Goal: Task Accomplishment & Management: Manage account settings

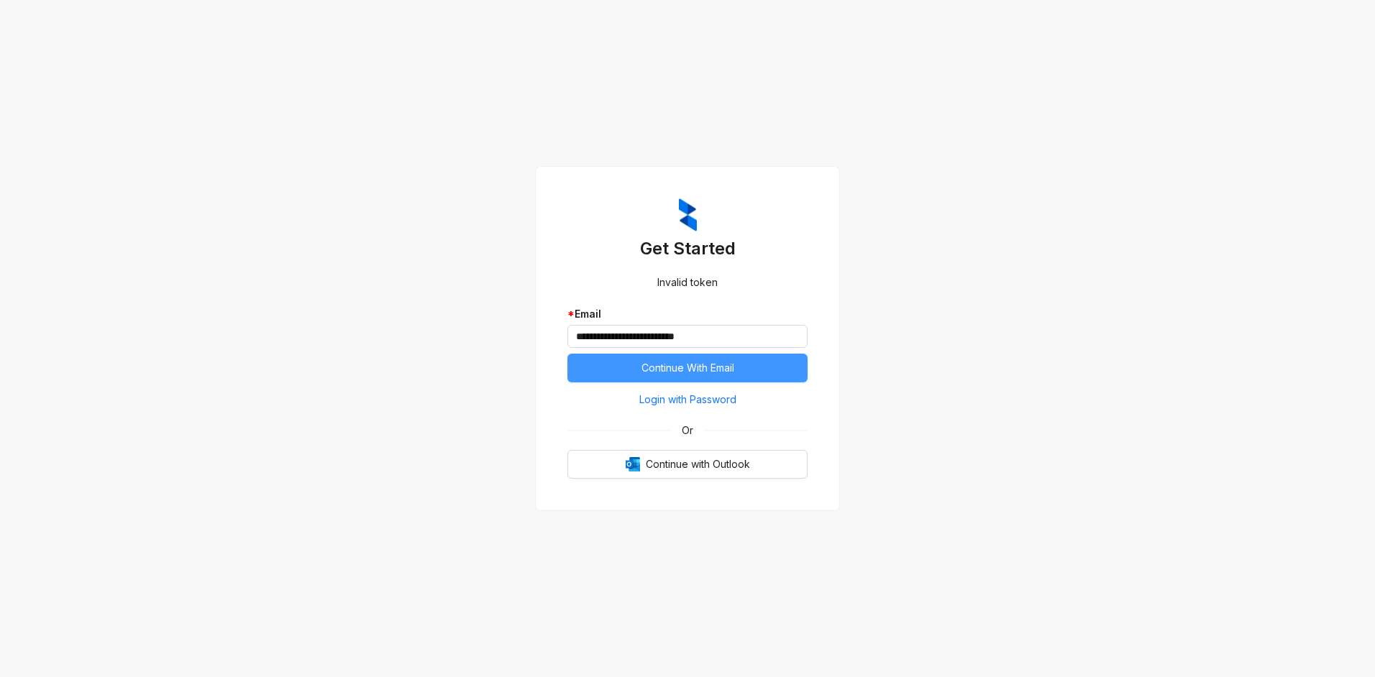
click at [716, 369] on span "Continue With Email" at bounding box center [687, 368] width 93 height 16
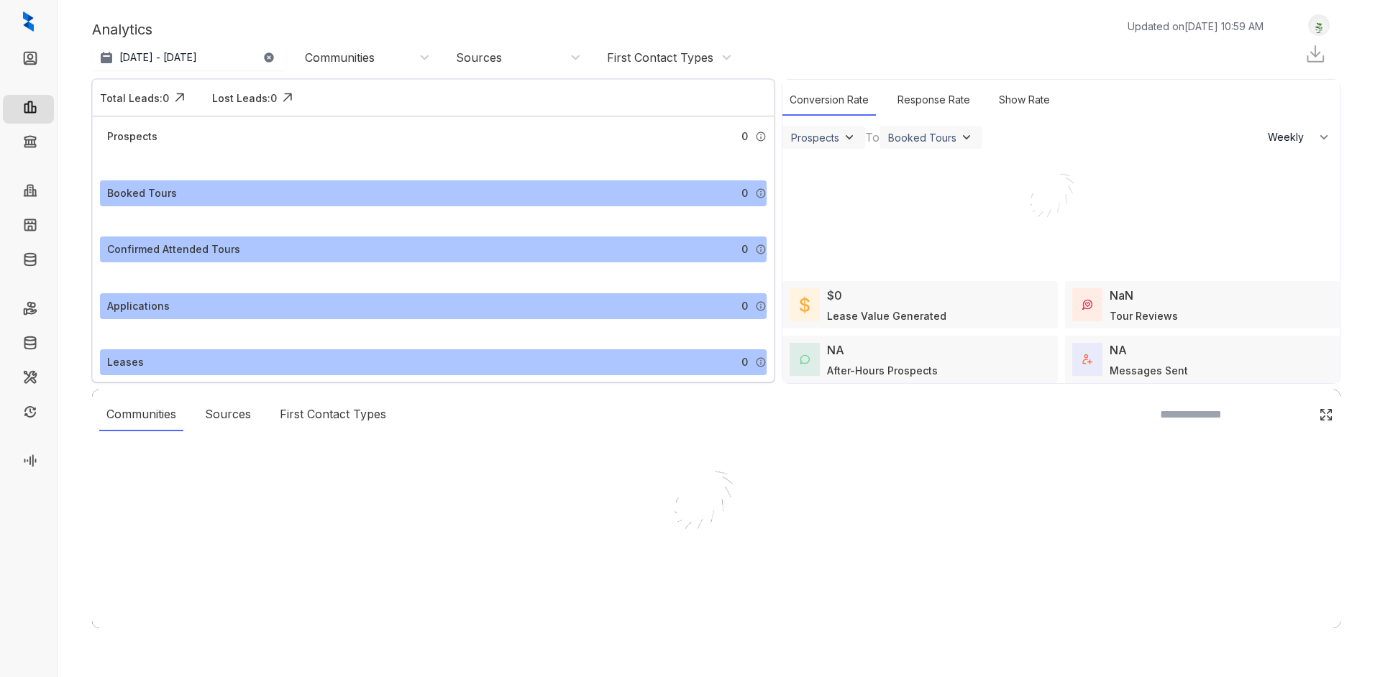
select select "******"
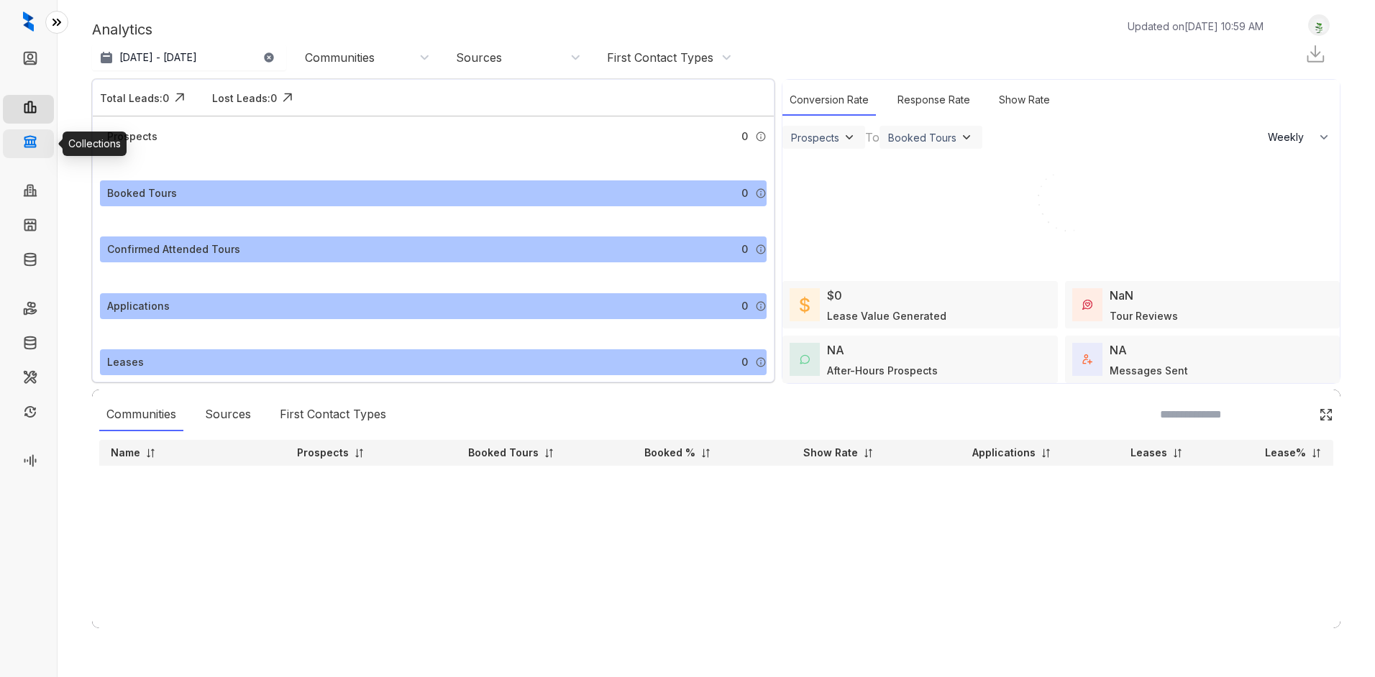
click at [45, 136] on link "Collections" at bounding box center [71, 143] width 52 height 29
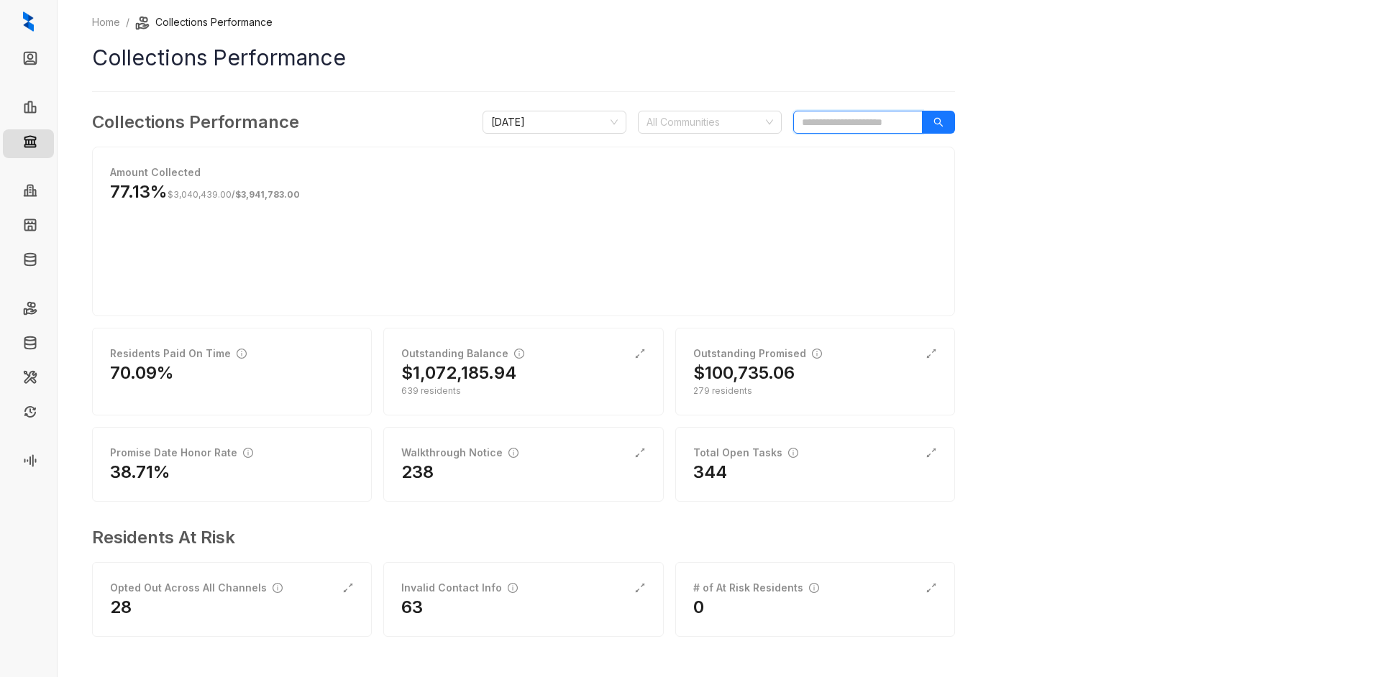
click at [839, 119] on input "search" at bounding box center [857, 122] width 129 height 23
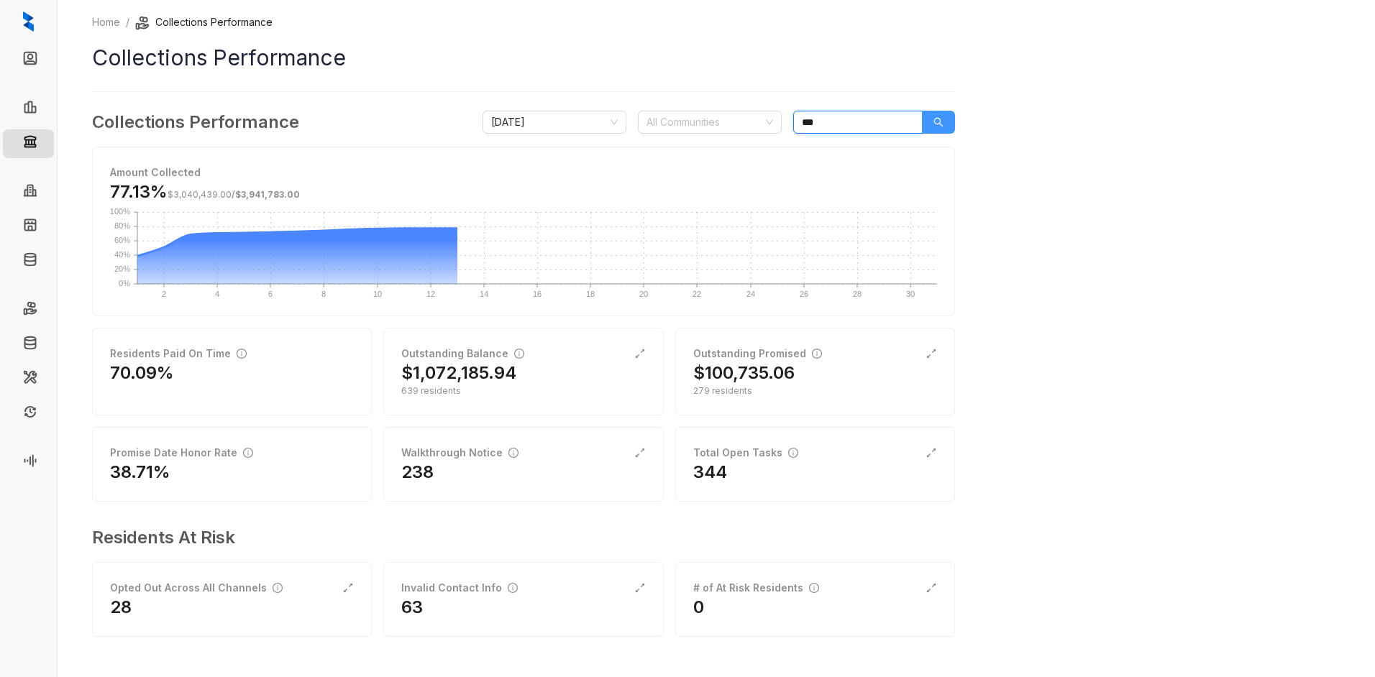
click at [938, 121] on icon "search" at bounding box center [938, 122] width 10 height 10
click at [1025, 64] on div "Home / Collections Performance Collections Performance Collections Performance …" at bounding box center [716, 338] width 1317 height 677
click at [767, 124] on div "All Communities" at bounding box center [710, 122] width 144 height 23
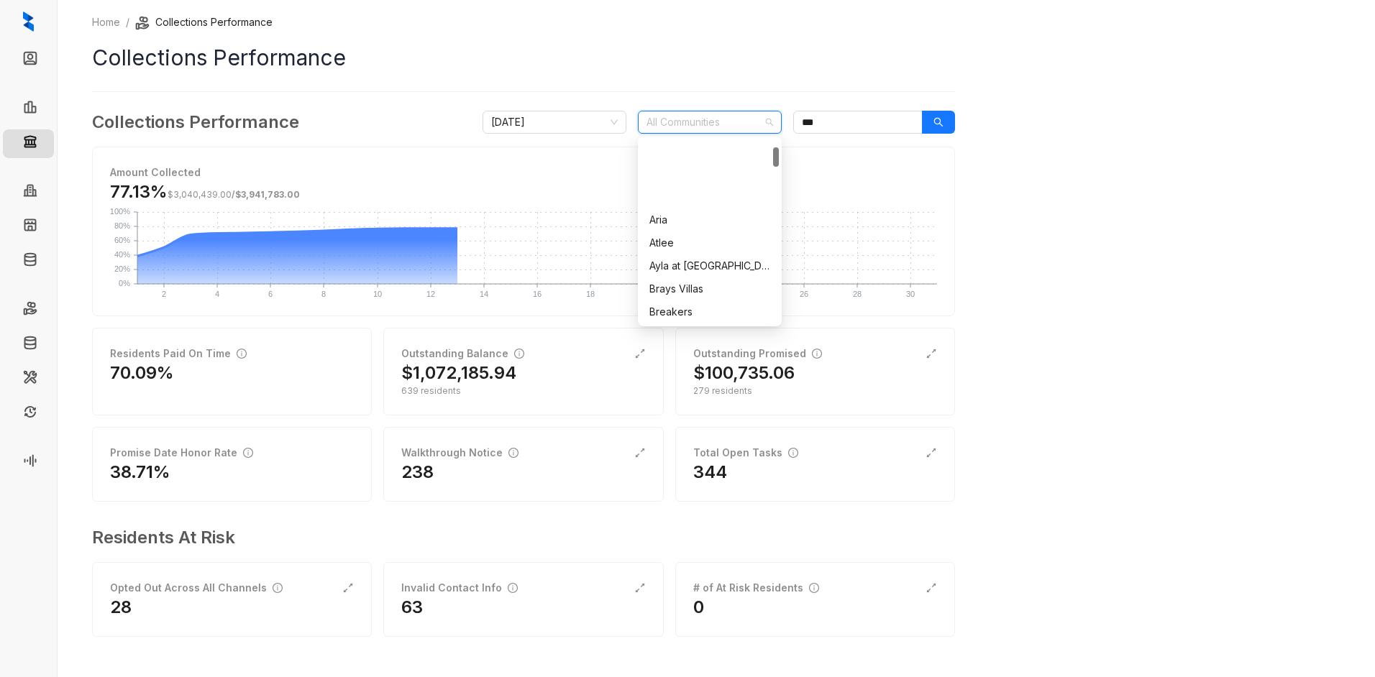
scroll to position [359, 0]
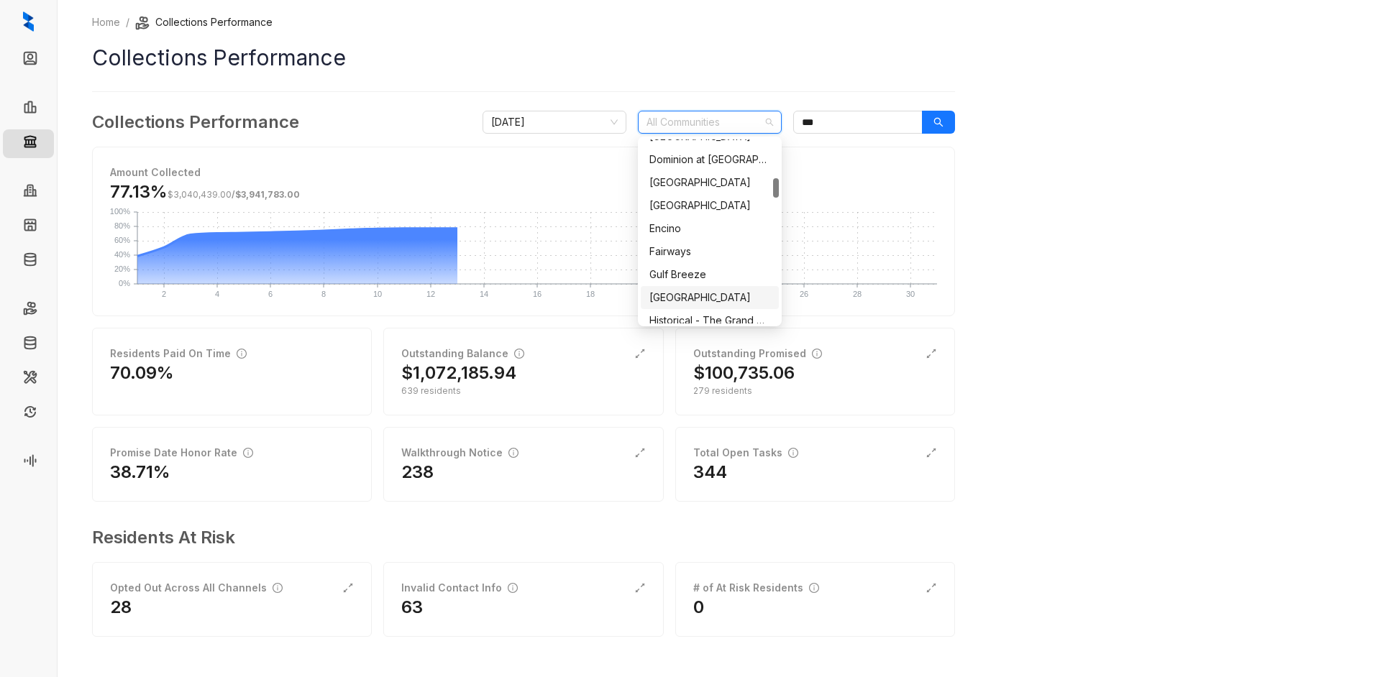
click at [686, 295] on div "[GEOGRAPHIC_DATA]" at bounding box center [709, 298] width 121 height 16
click at [937, 122] on icon "search" at bounding box center [938, 122] width 10 height 10
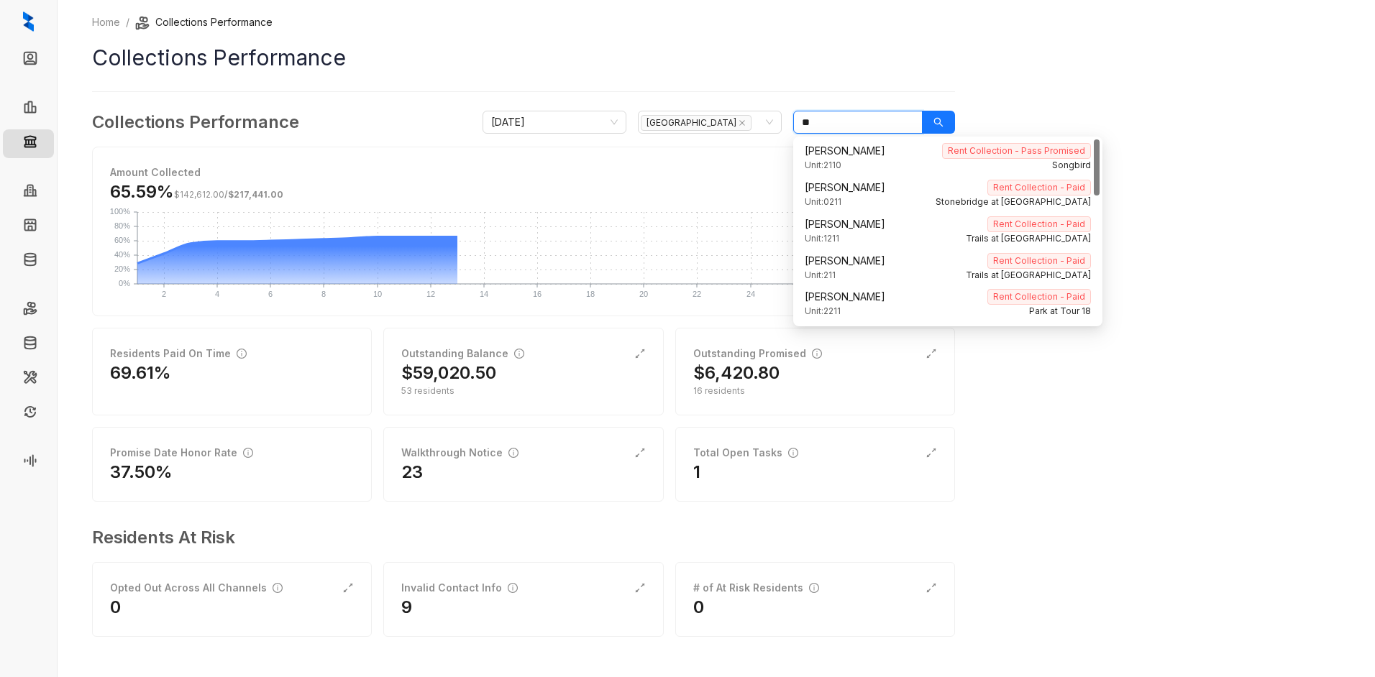
type input "*"
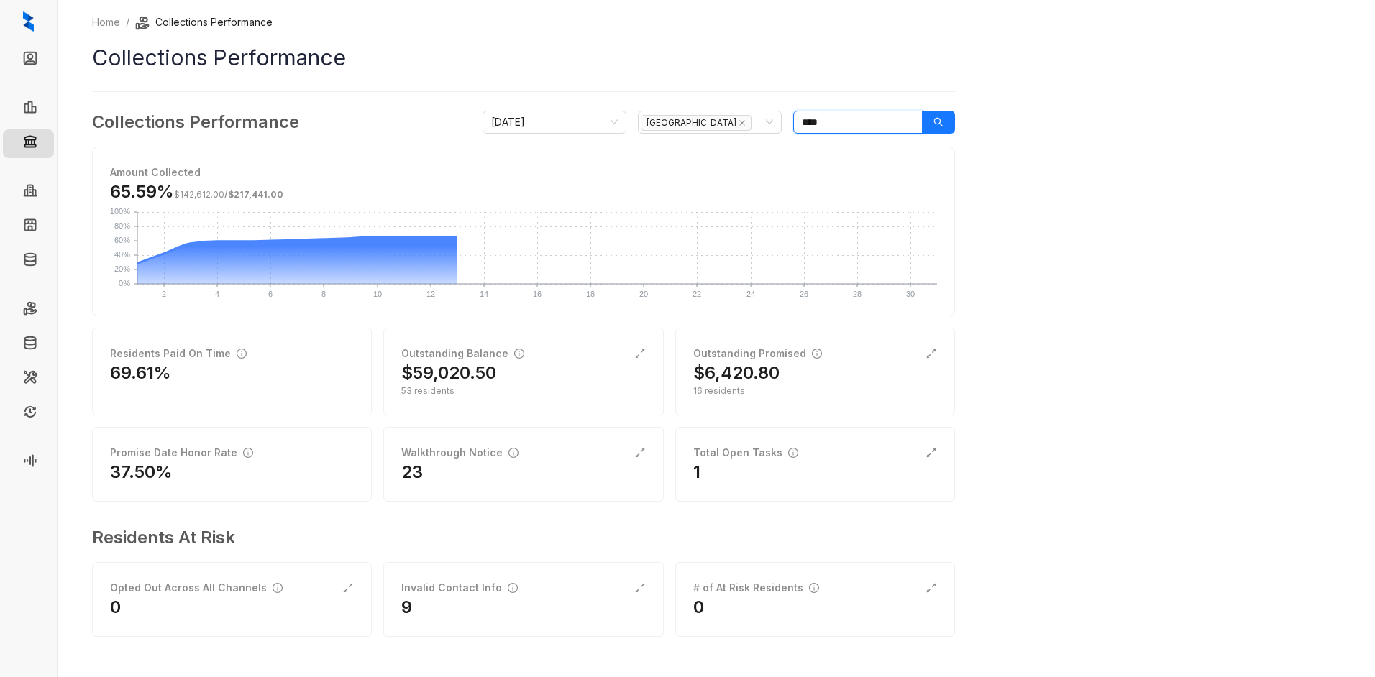
type input "****"
click at [1060, 47] on div "Home / Collections Performance Collections Performance Collections Performance …" at bounding box center [716, 338] width 1317 height 677
click at [641, 451] on icon "expand-alt" at bounding box center [639, 453] width 9 height 9
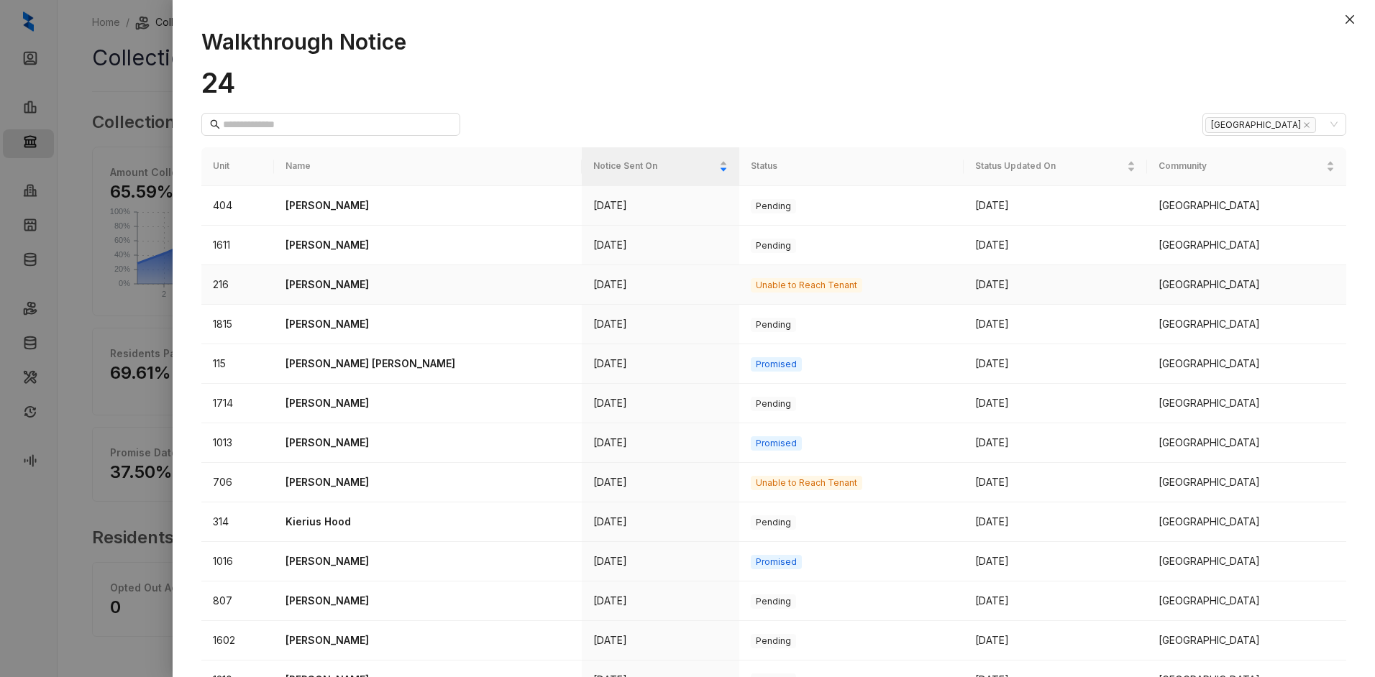
click at [353, 283] on p "[PERSON_NAME]" at bounding box center [427, 285] width 285 height 16
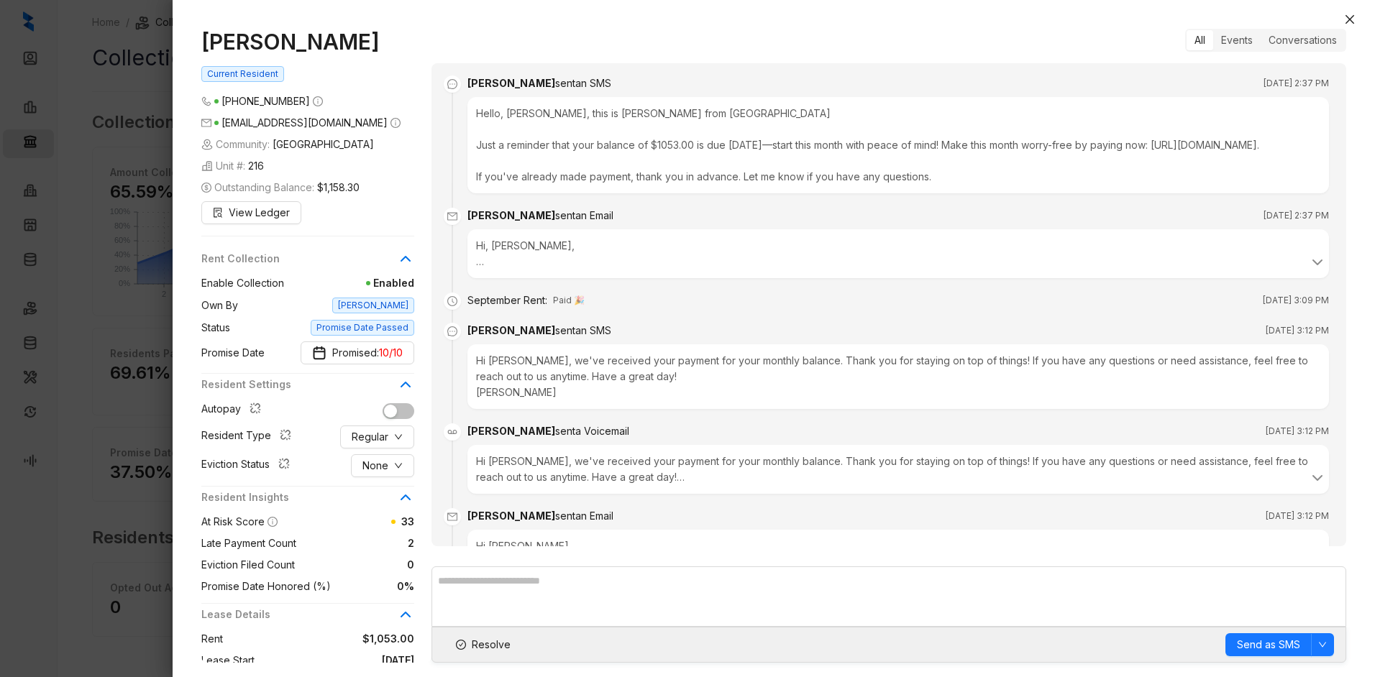
scroll to position [1899, 0]
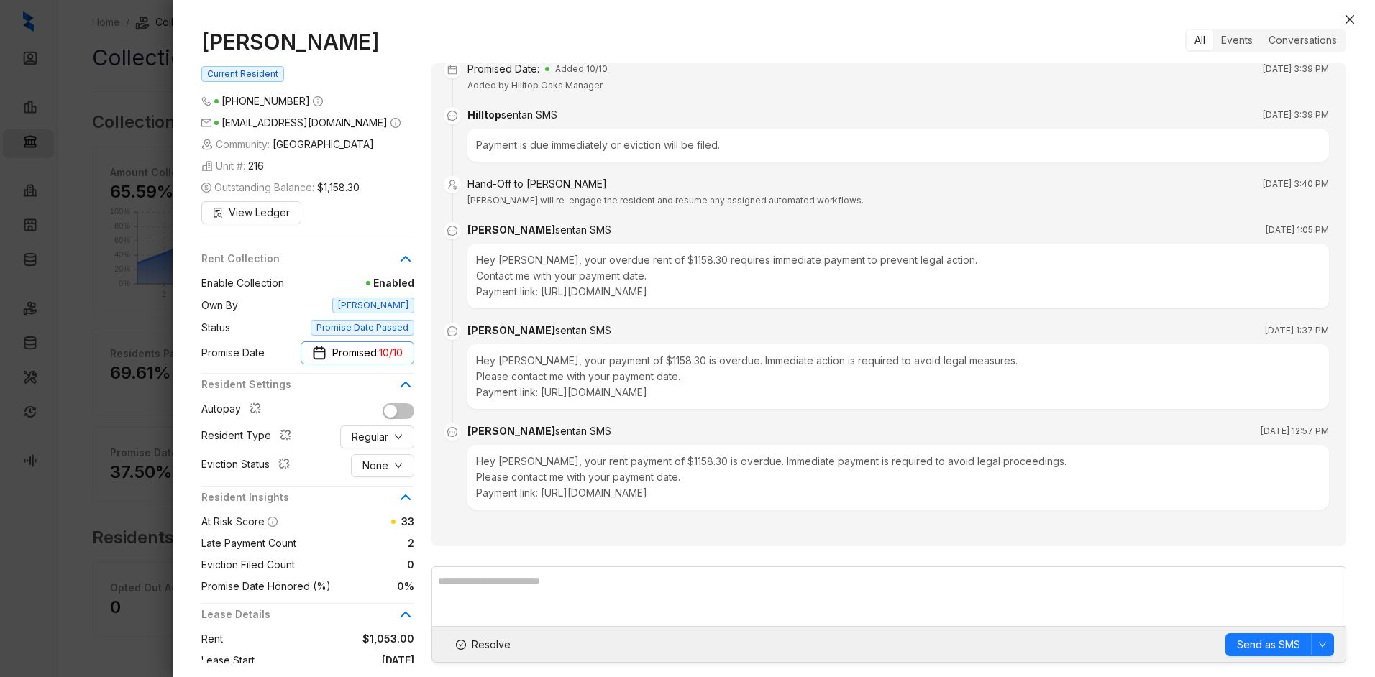
click at [367, 349] on span "Promised: 10/10" at bounding box center [367, 353] width 70 height 16
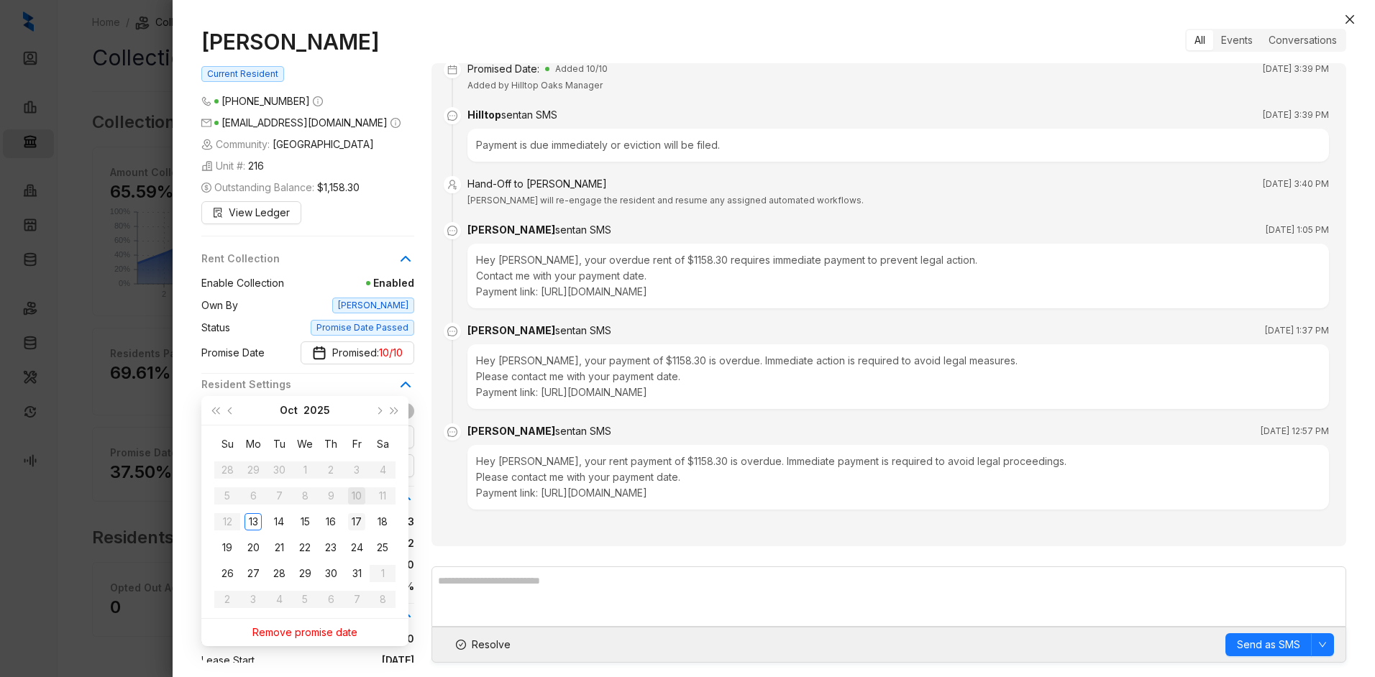
type input "**********"
click at [357, 520] on div "17" at bounding box center [356, 521] width 17 height 17
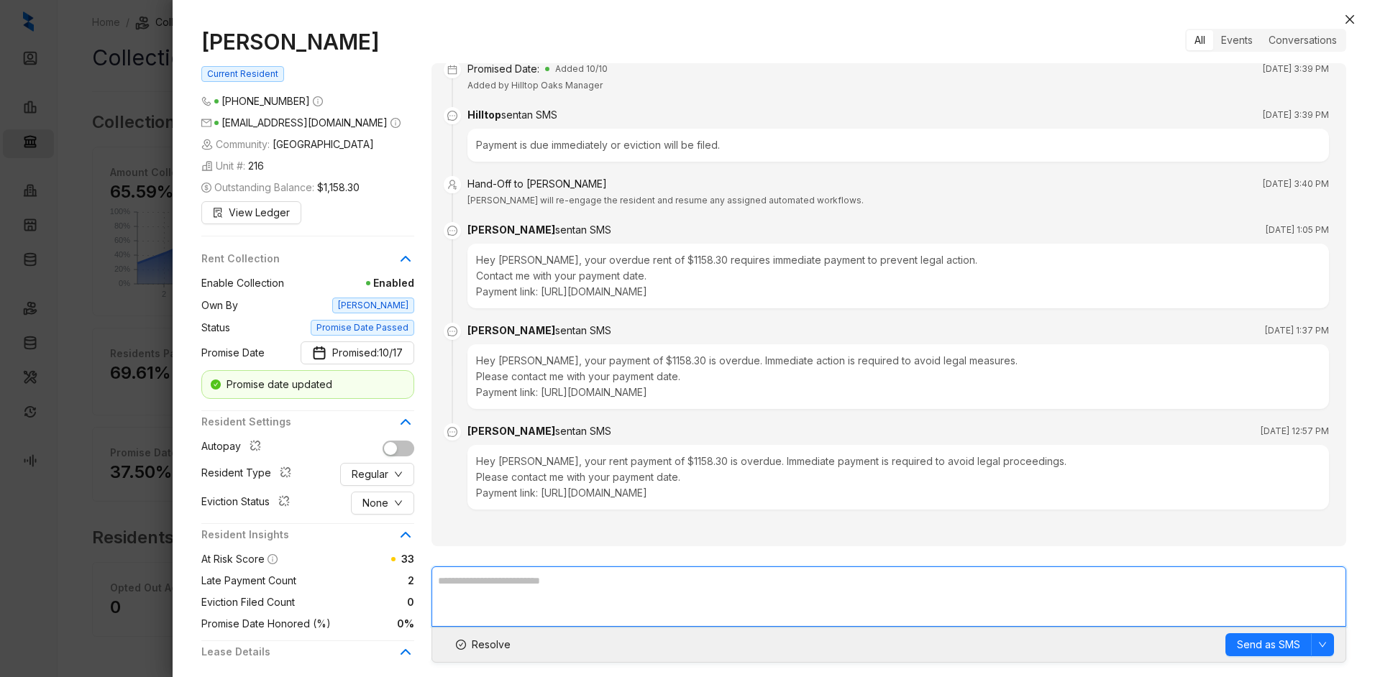
click at [700, 567] on textarea at bounding box center [888, 597] width 914 height 60
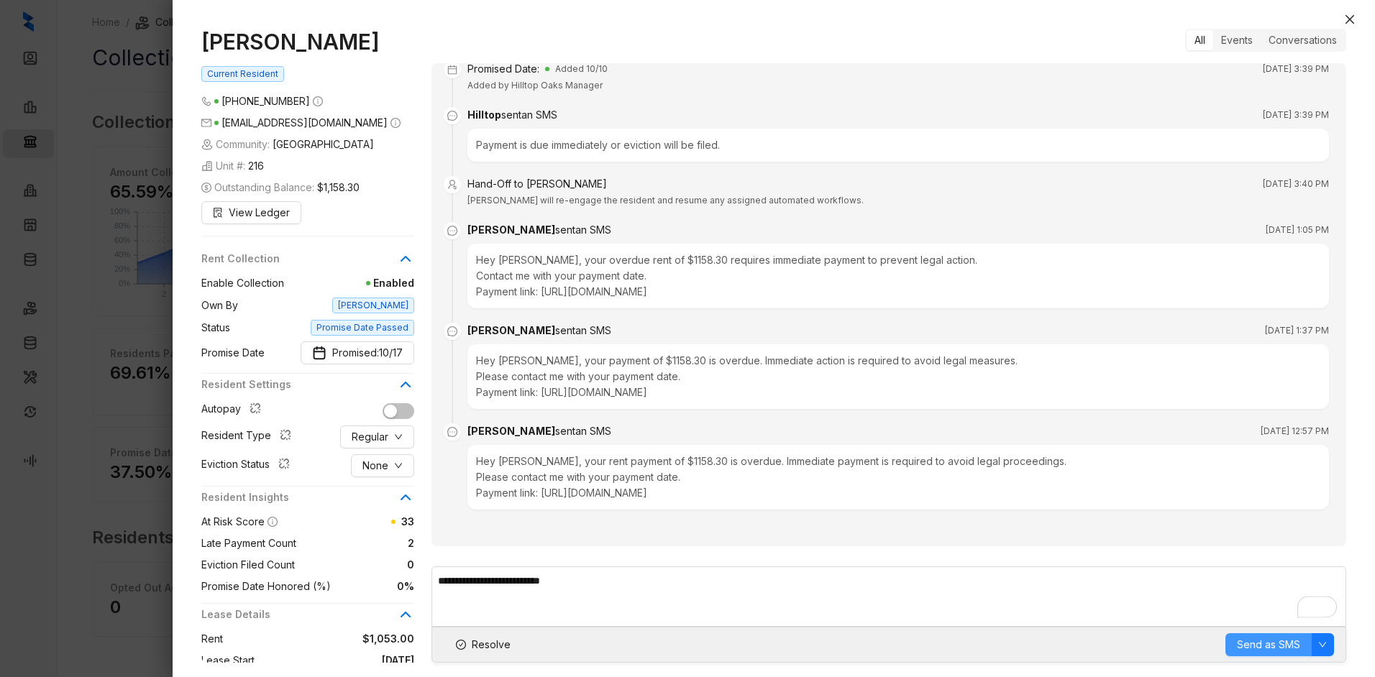
click at [1258, 642] on span "Send as SMS" at bounding box center [1268, 645] width 63 height 16
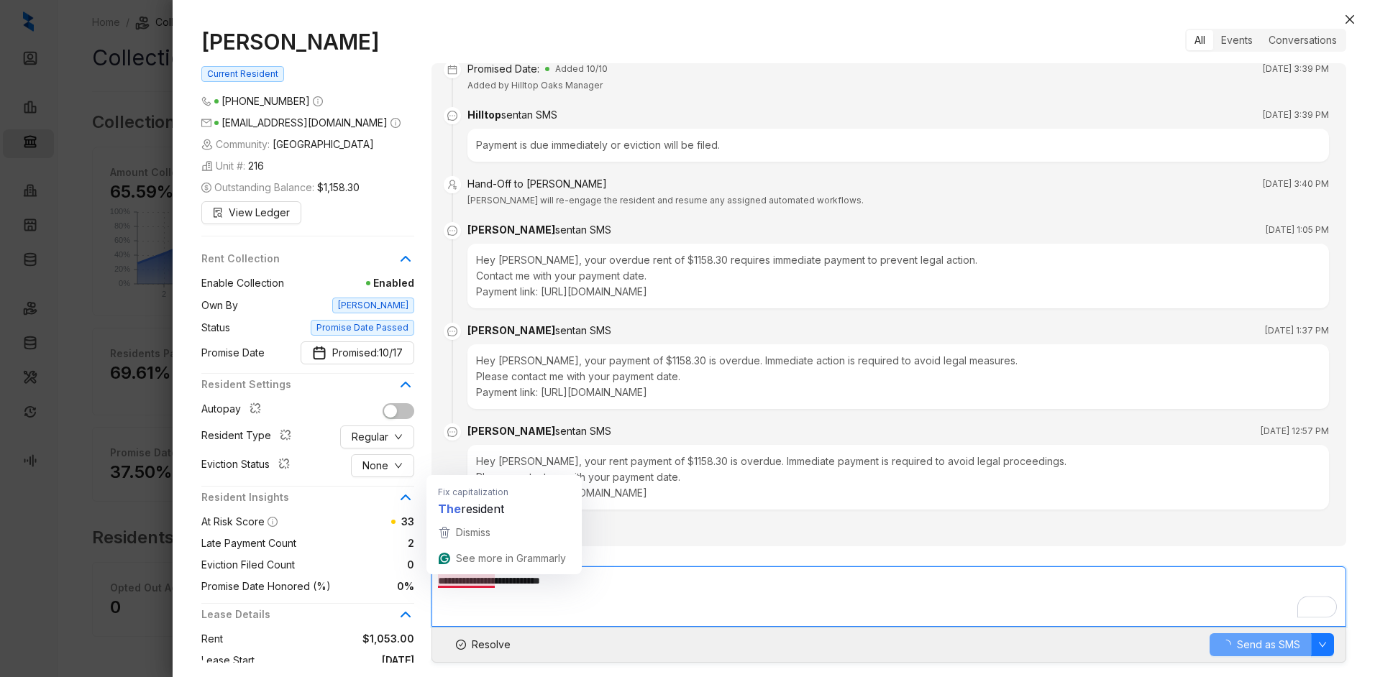
click at [458, 582] on textarea "**********" at bounding box center [888, 597] width 914 height 60
type textarea "**********"
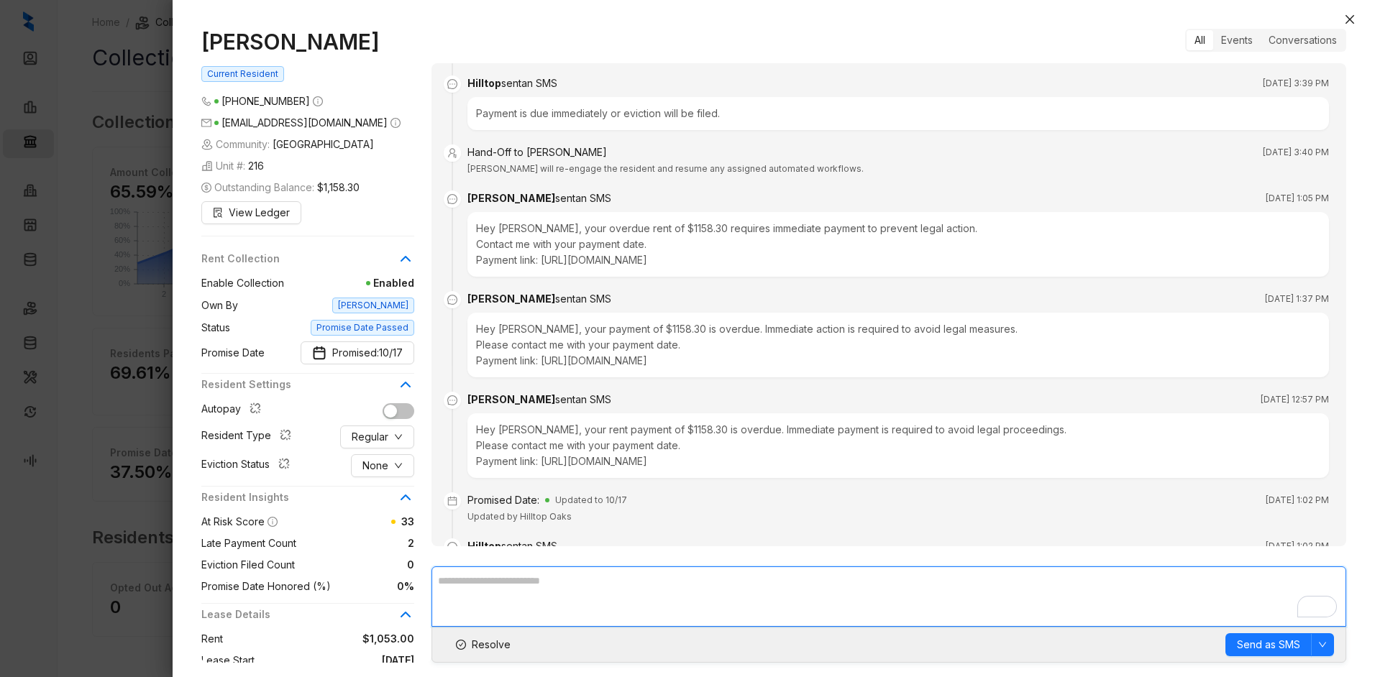
scroll to position [2014, 0]
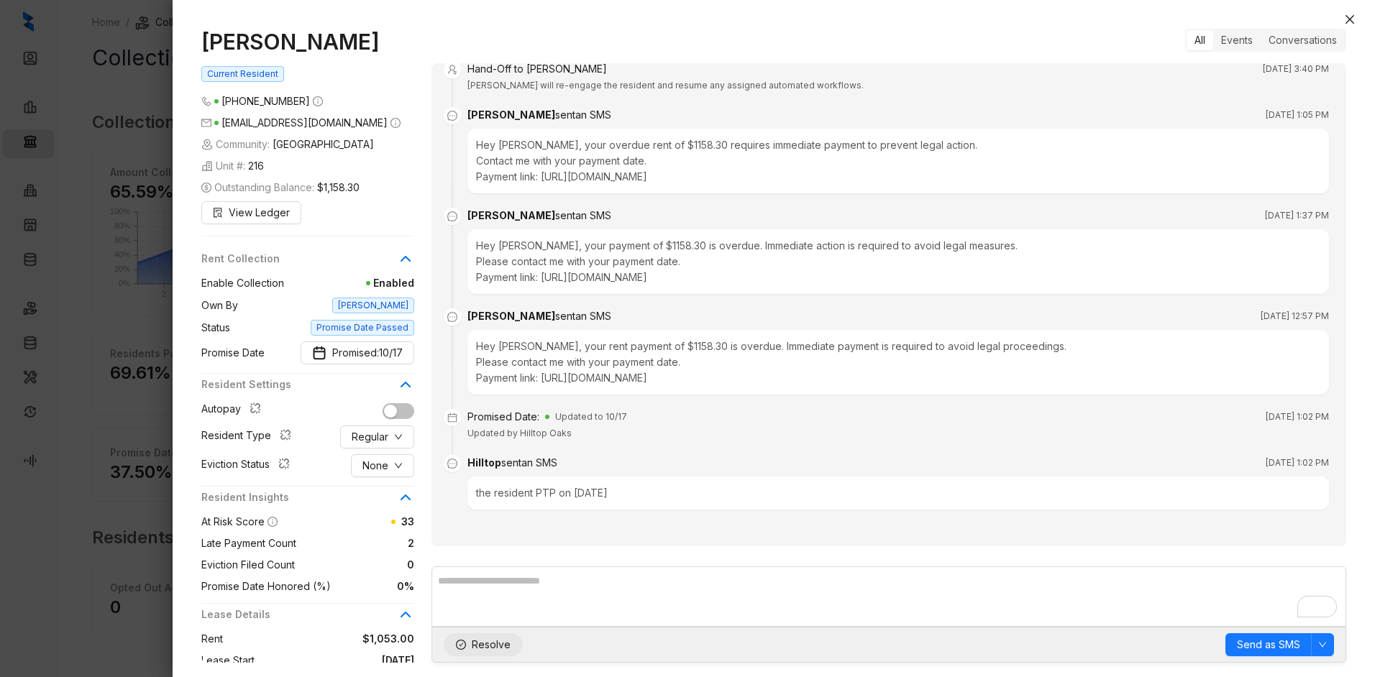
click at [490, 644] on span "Resolve" at bounding box center [491, 645] width 39 height 16
click at [1350, 17] on icon "close" at bounding box center [1350, 20] width 12 height 12
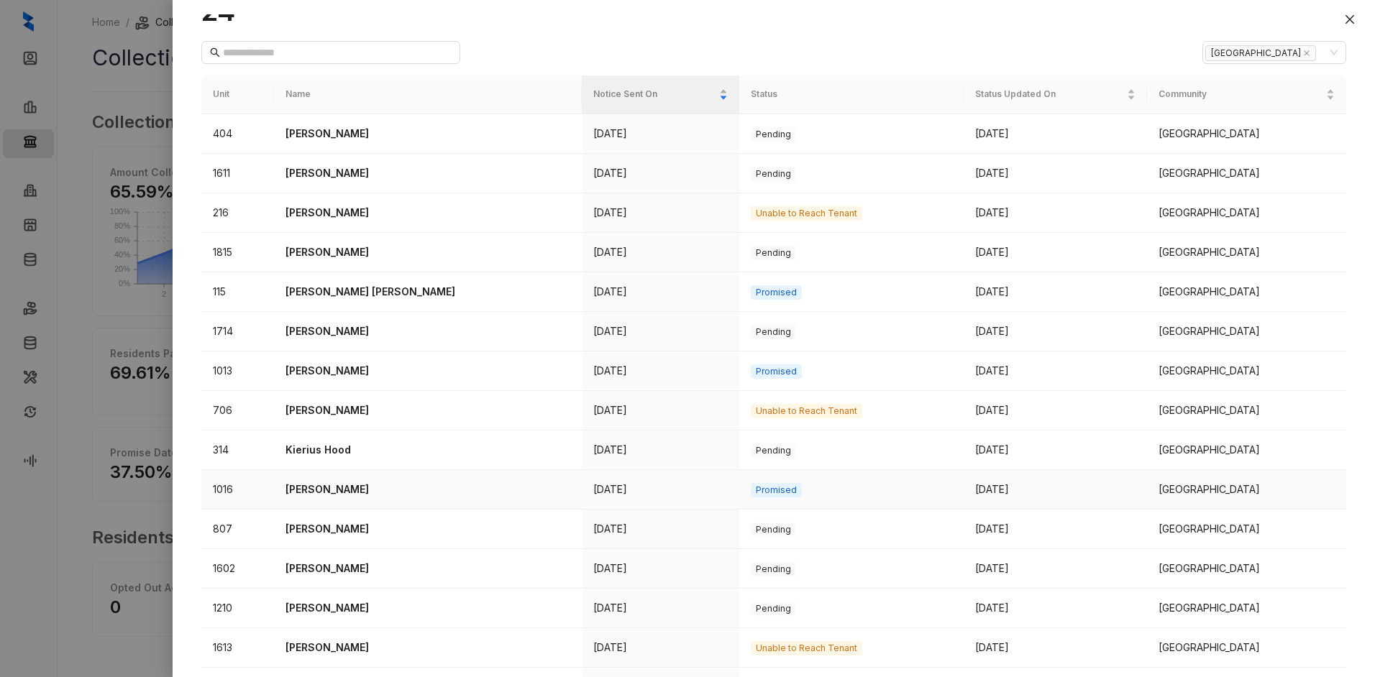
scroll to position [144, 0]
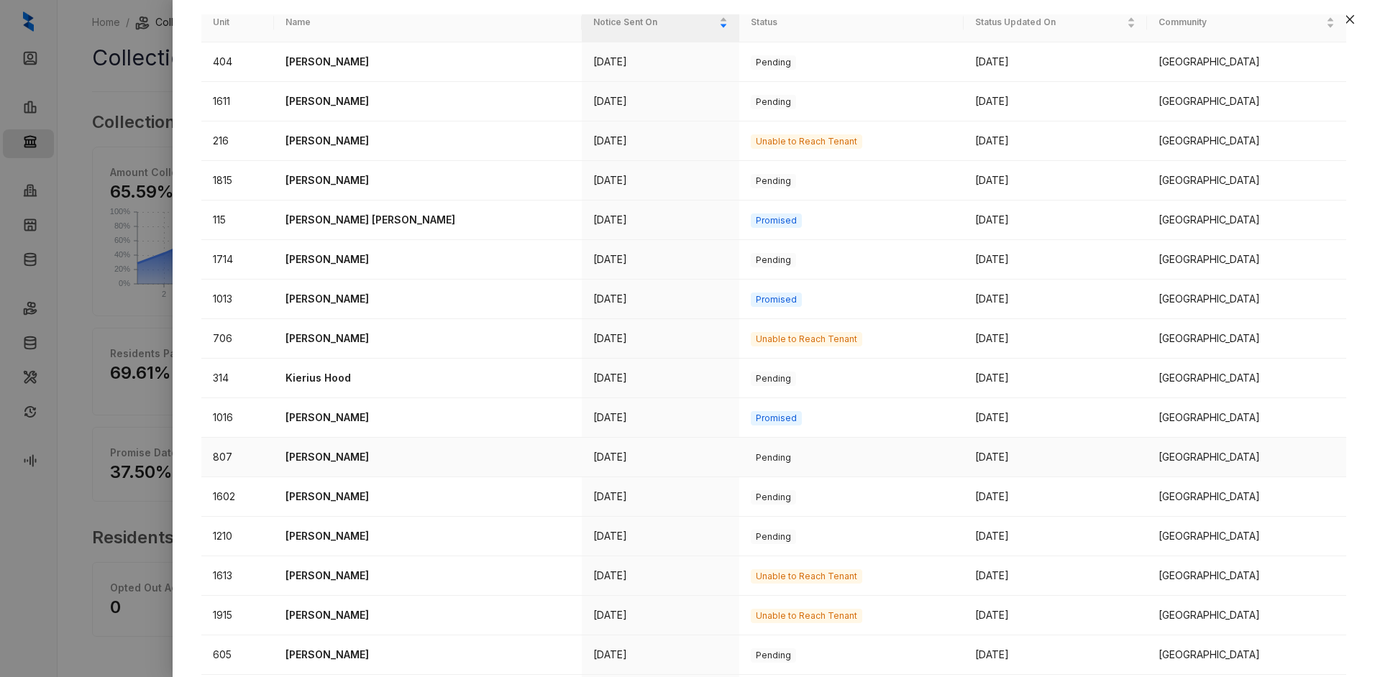
click at [347, 455] on p "[PERSON_NAME]" at bounding box center [427, 457] width 285 height 16
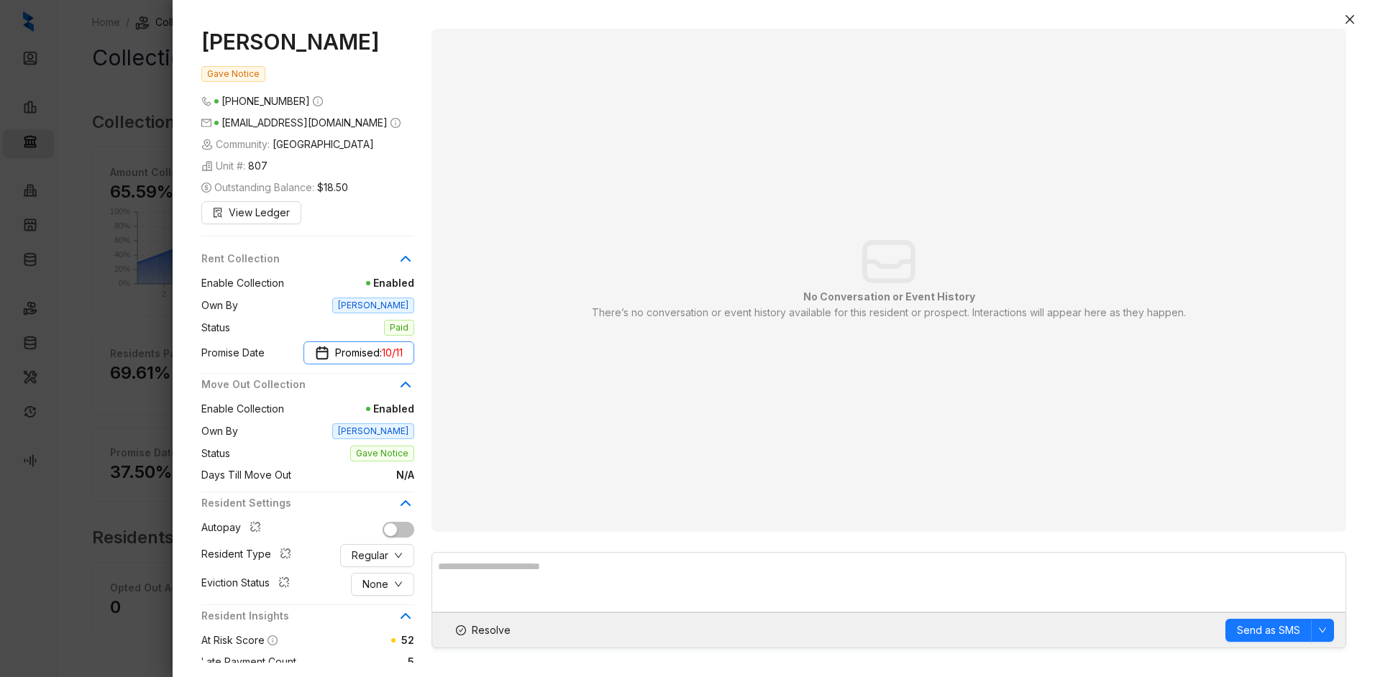
click at [399, 361] on span "10/11" at bounding box center [392, 353] width 21 height 16
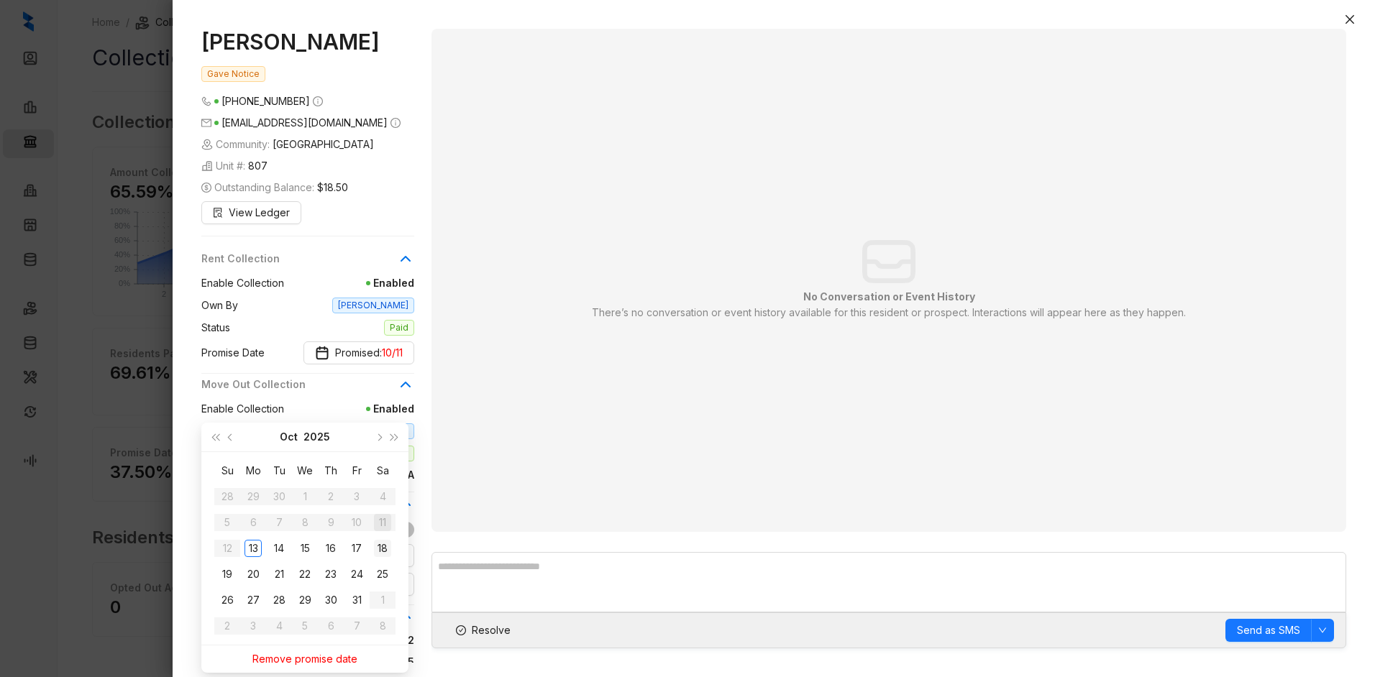
type input "**********"
click at [384, 548] on div "18" at bounding box center [382, 548] width 17 height 17
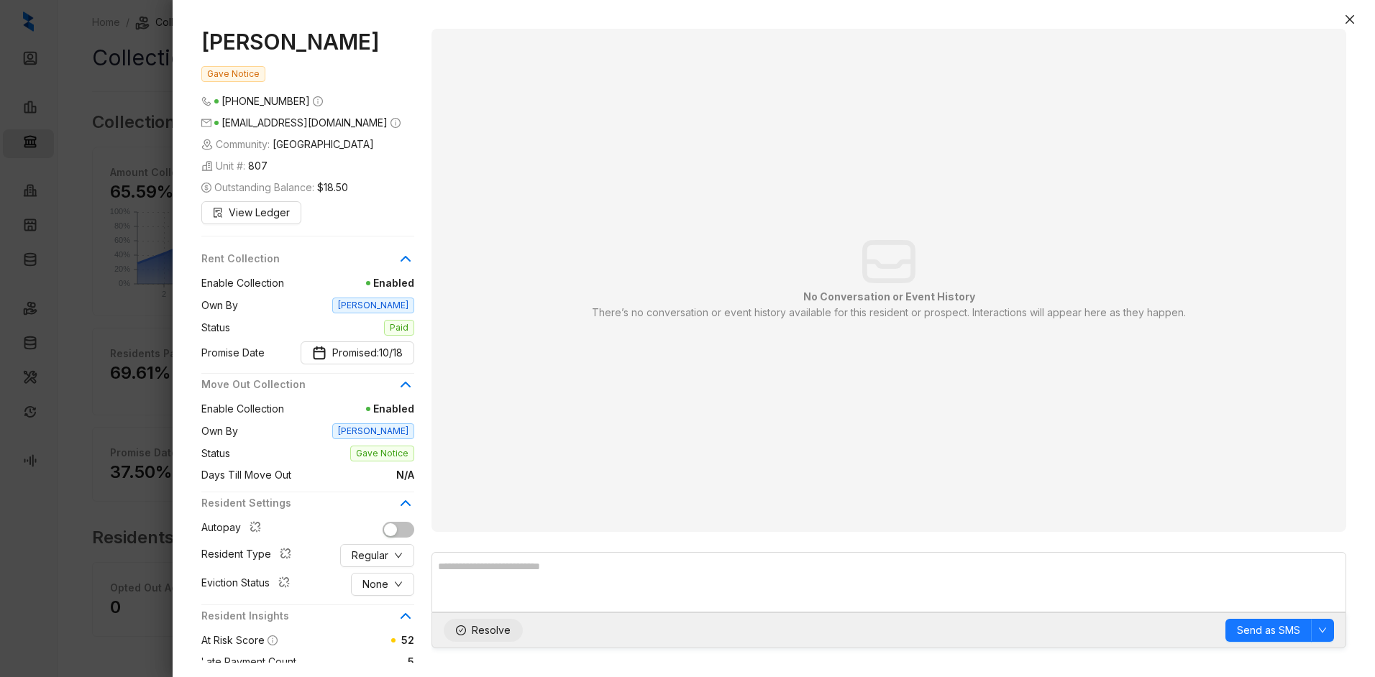
click at [491, 631] on span "Resolve" at bounding box center [491, 631] width 39 height 16
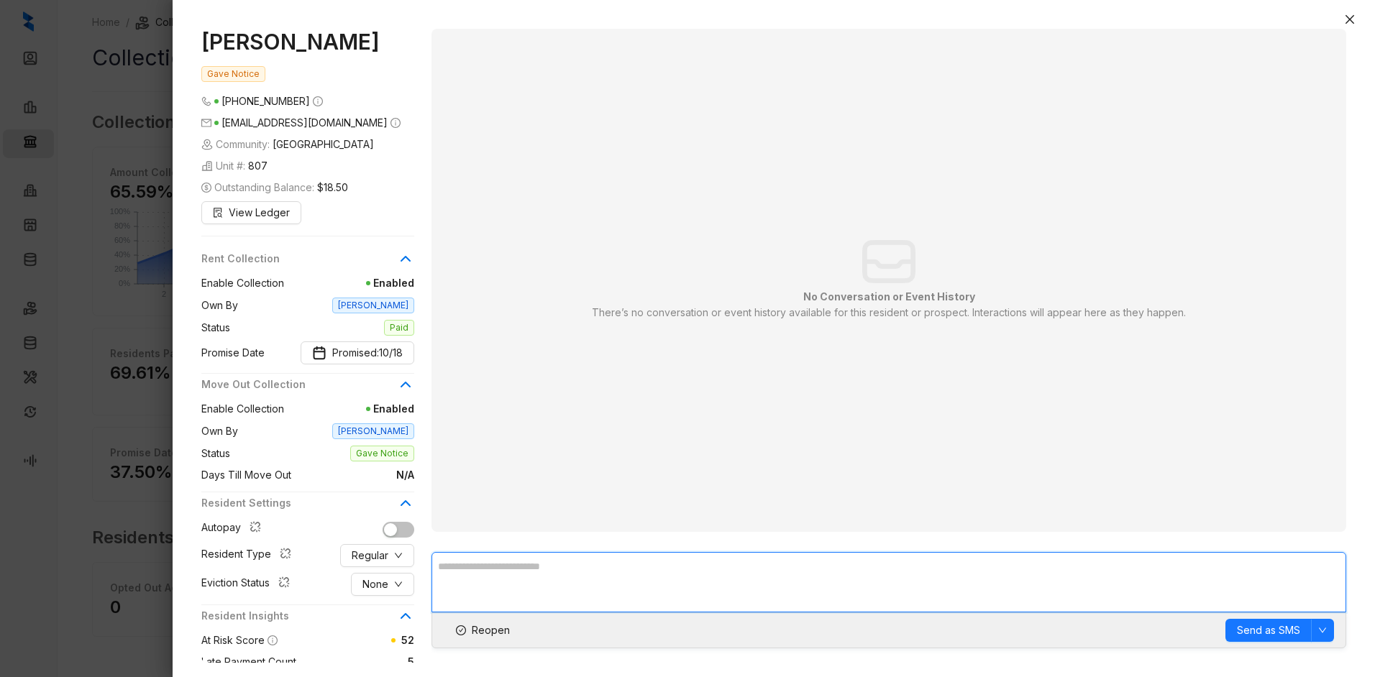
click at [587, 574] on textarea at bounding box center [888, 582] width 914 height 60
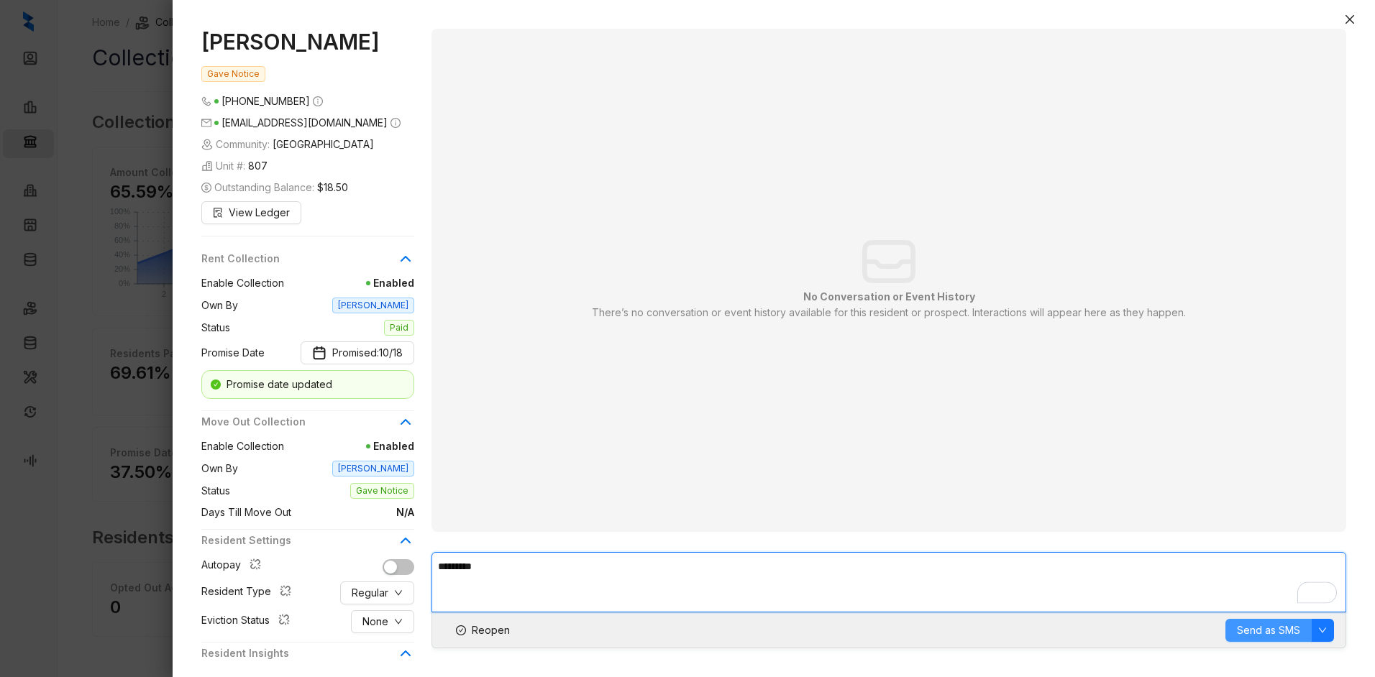
type textarea "*********"
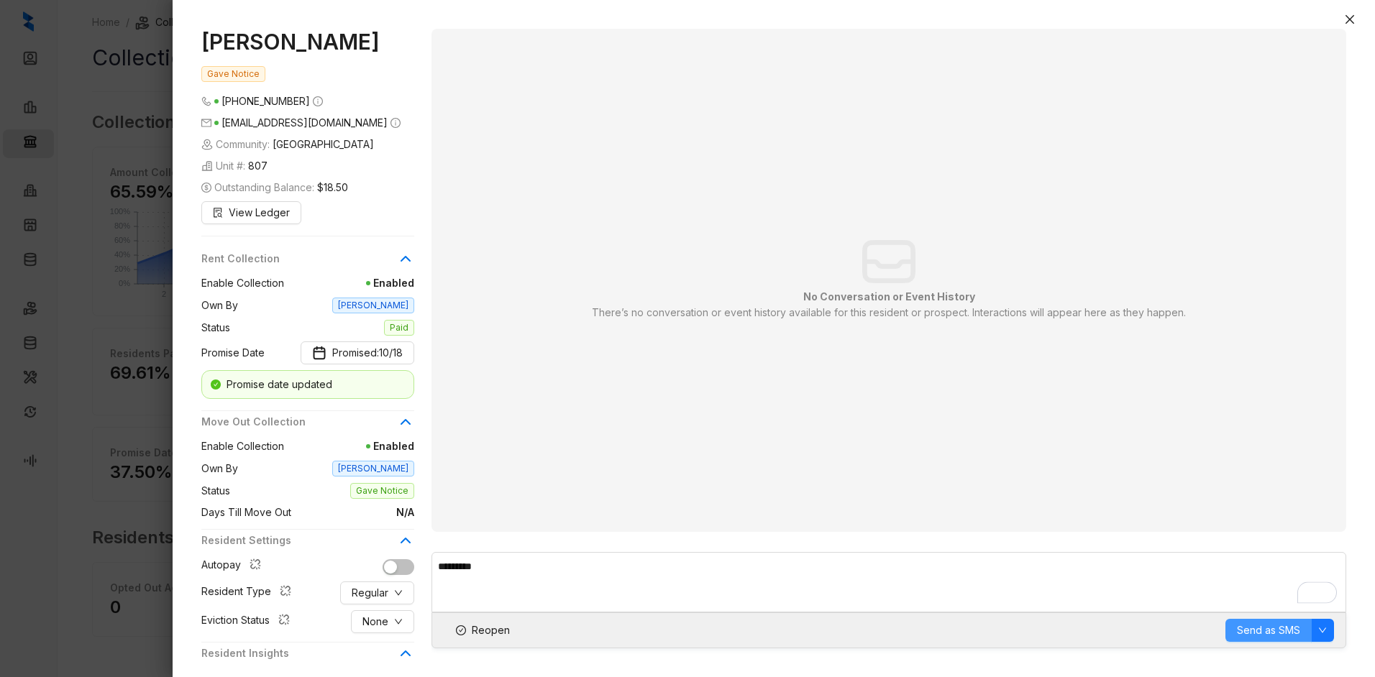
click at [1252, 620] on button "Send as SMS" at bounding box center [1268, 630] width 86 height 23
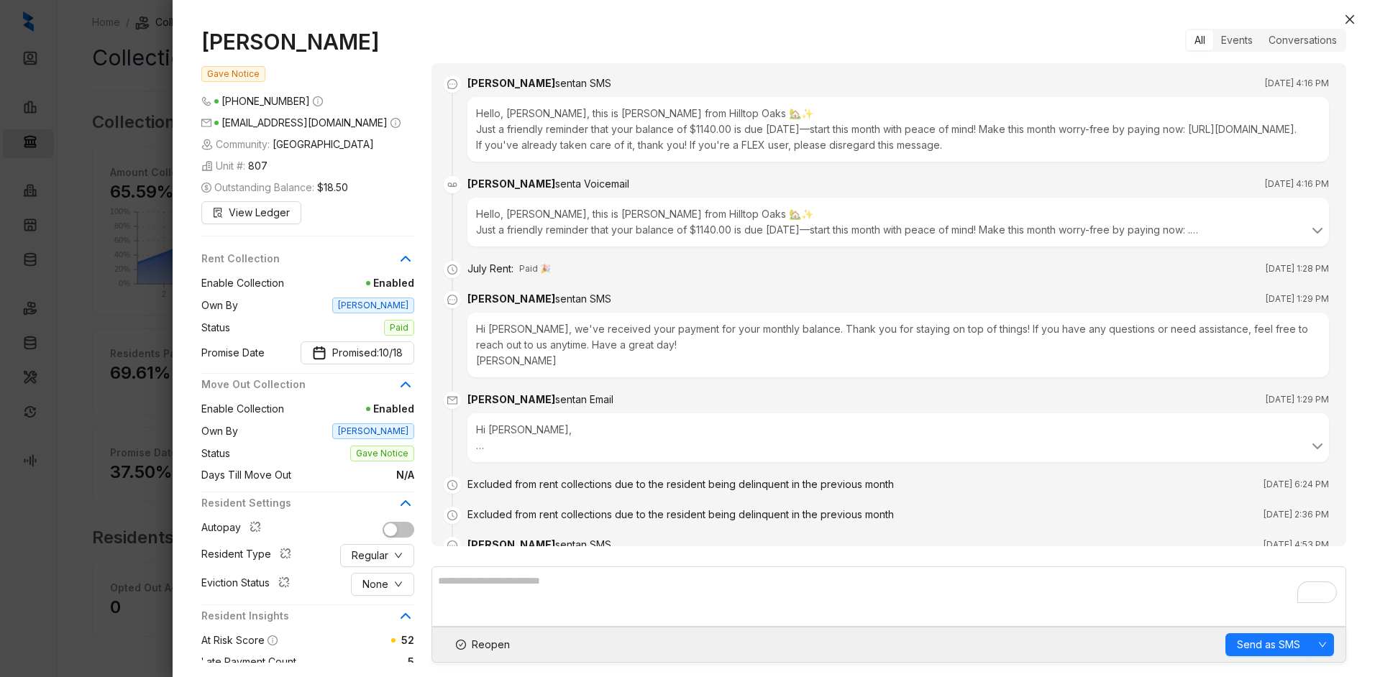
scroll to position [2498, 0]
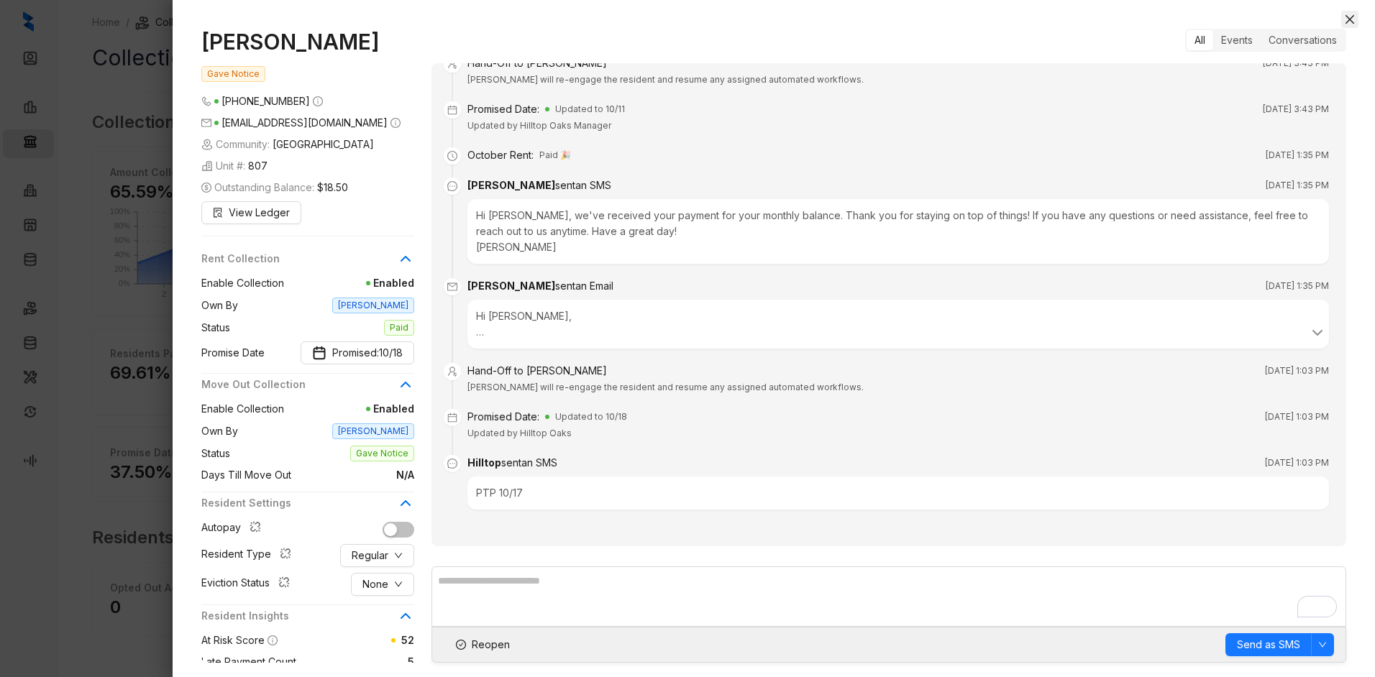
click at [1351, 18] on icon "close" at bounding box center [1349, 19] width 9 height 9
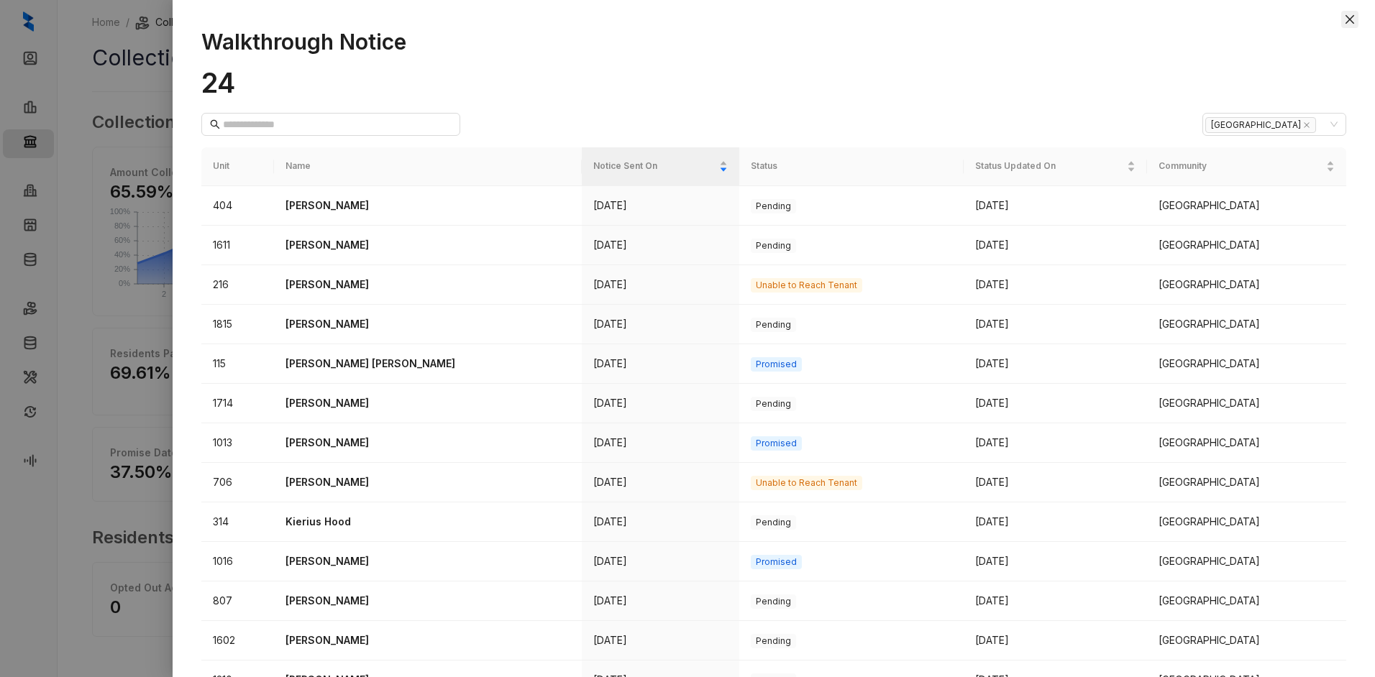
click at [1349, 14] on icon "close" at bounding box center [1350, 20] width 12 height 12
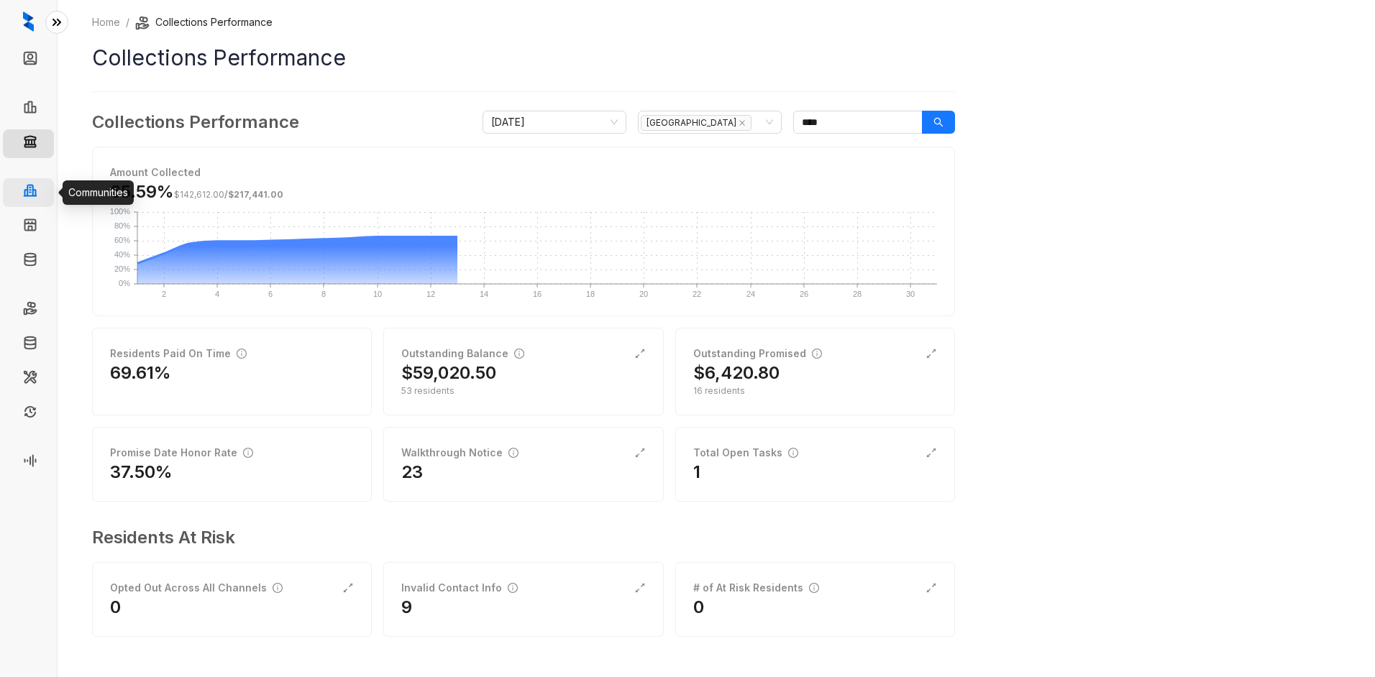
click at [45, 186] on link "Communities" at bounding box center [75, 192] width 60 height 29
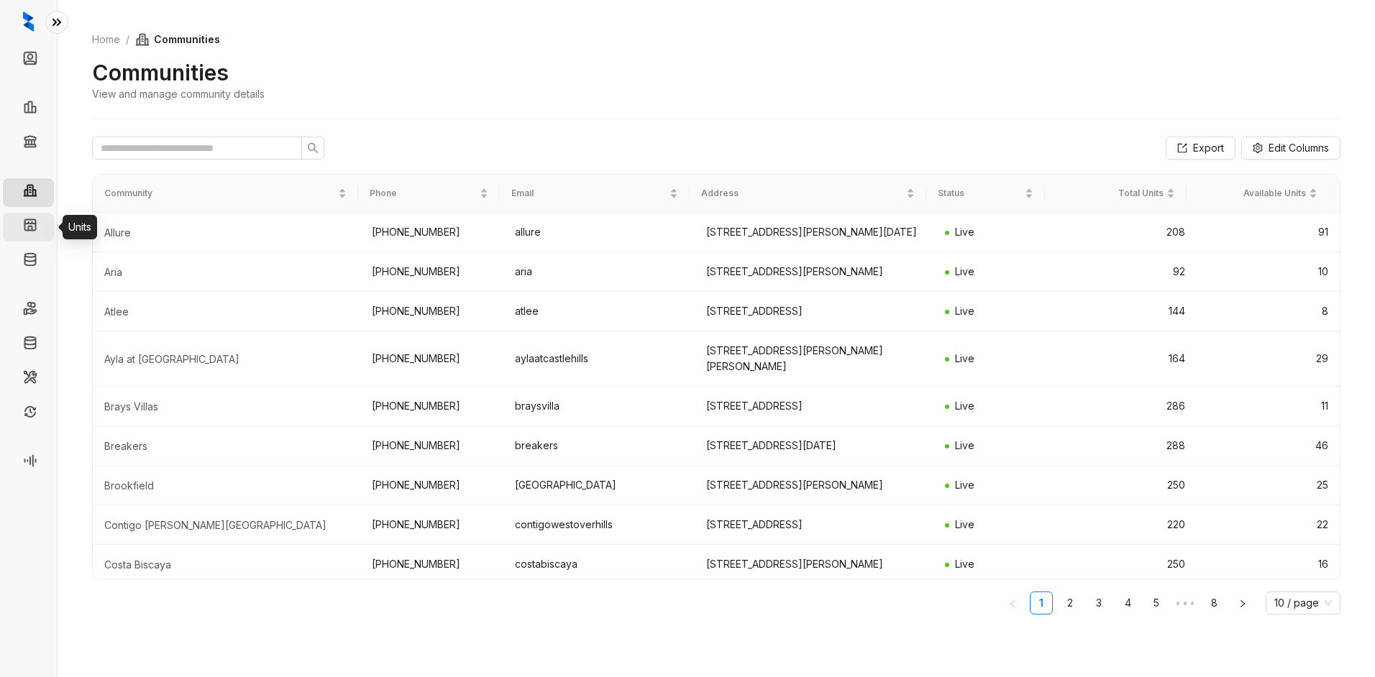
click at [45, 222] on link "Units" at bounding box center [56, 227] width 23 height 29
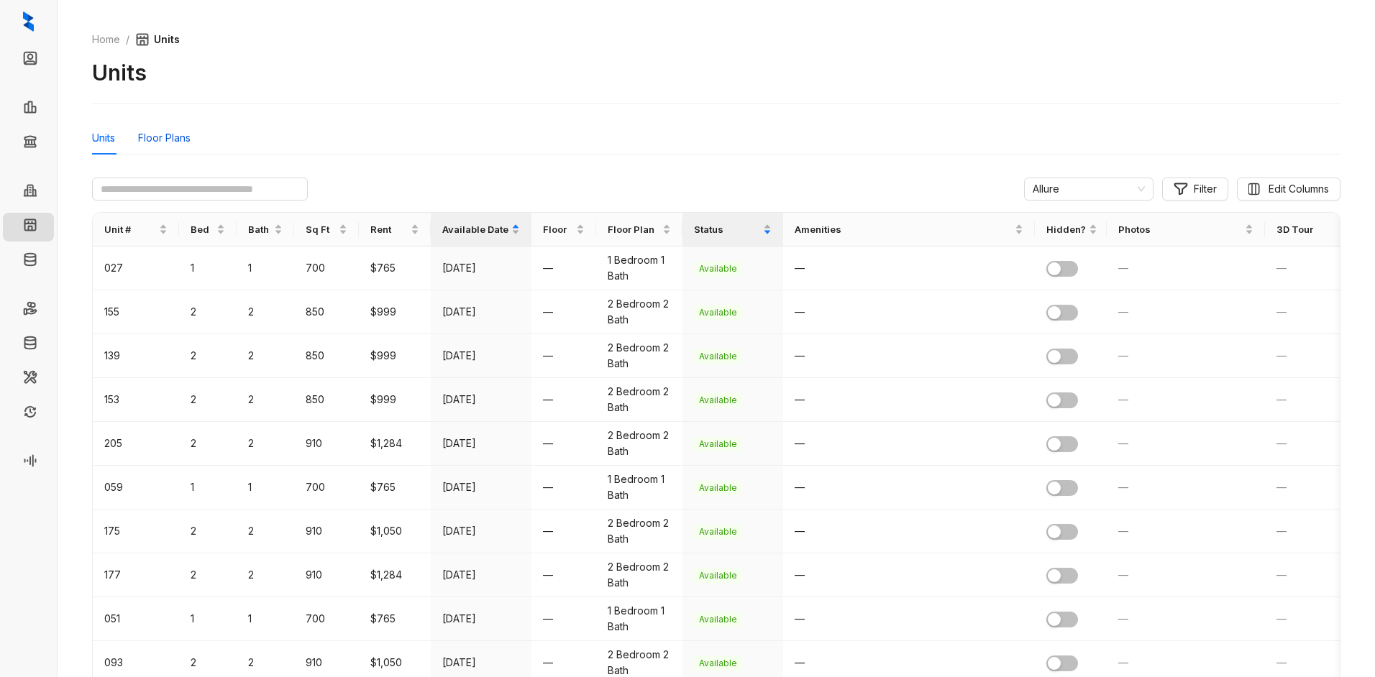
click at [179, 132] on div "Floor Plans" at bounding box center [164, 138] width 52 height 16
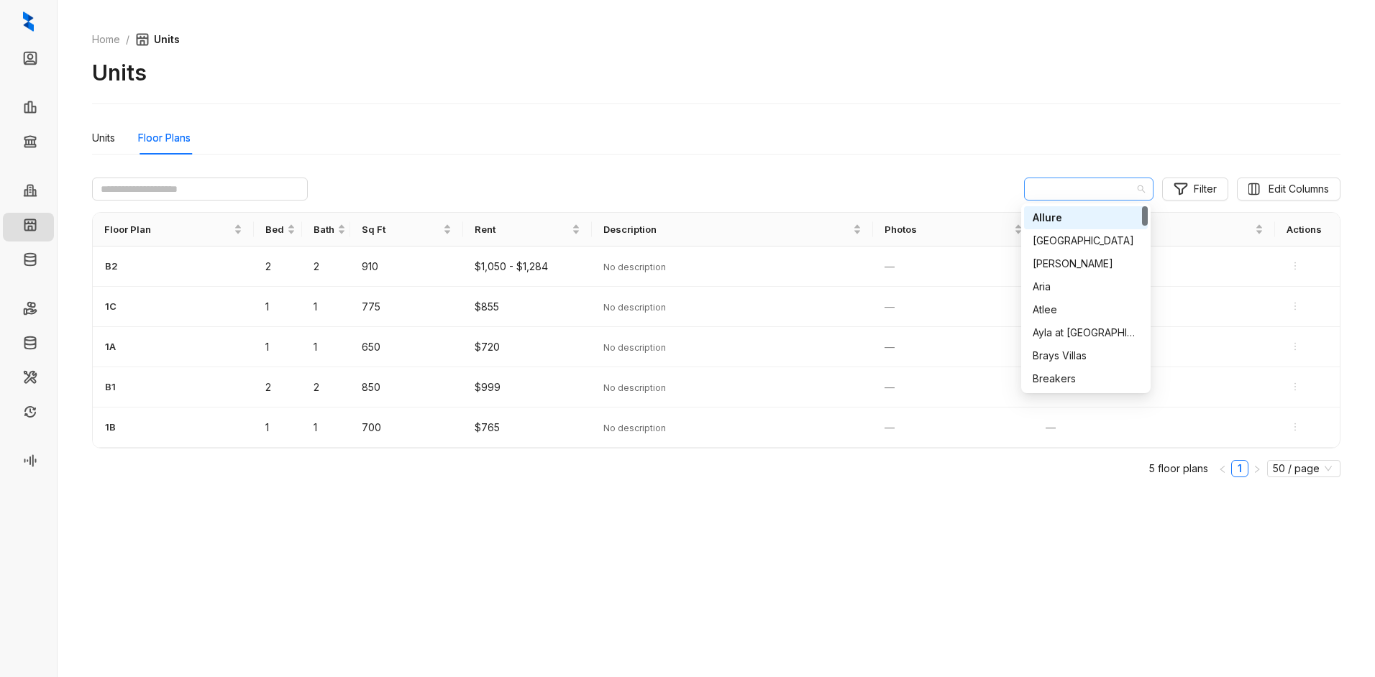
click at [1138, 188] on span "Allure" at bounding box center [1088, 189] width 112 height 22
click at [1067, 221] on div "[GEOGRAPHIC_DATA]" at bounding box center [1085, 221] width 106 height 16
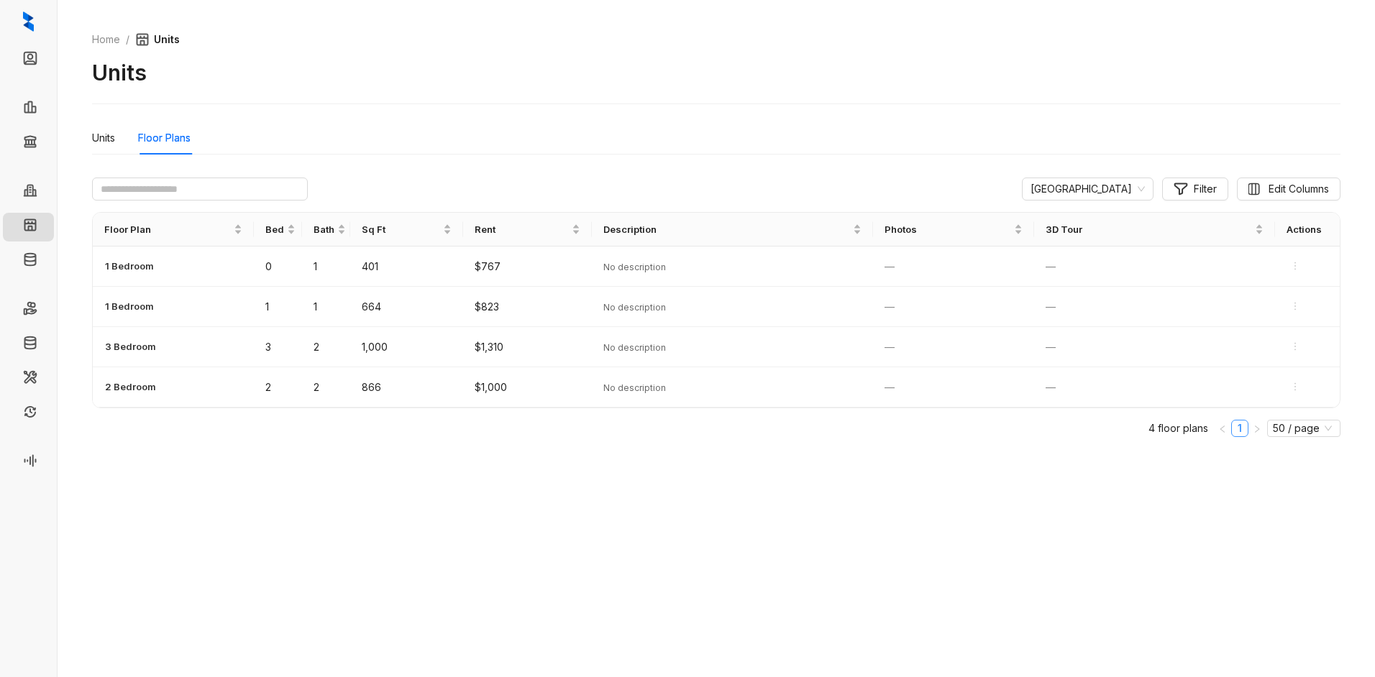
click at [1240, 428] on link "1" at bounding box center [1240, 429] width 16 height 16
click at [103, 137] on div "Units" at bounding box center [103, 138] width 23 height 16
